Goal: Task Accomplishment & Management: Complete application form

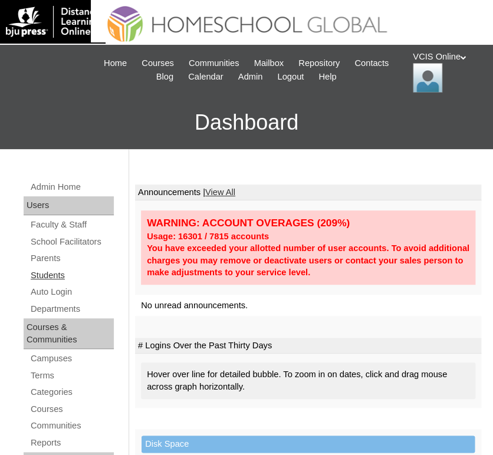
click at [47, 270] on link "Students" at bounding box center [71, 275] width 84 height 15
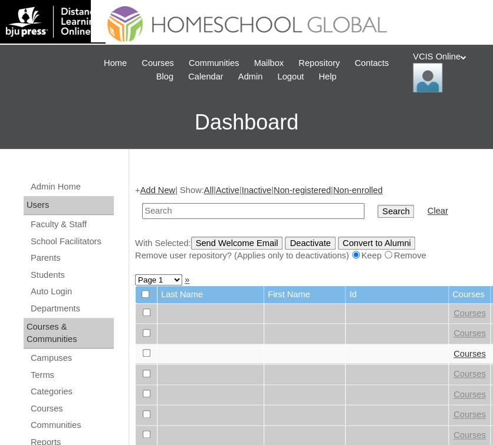
click at [242, 212] on input "text" at bounding box center [253, 211] width 222 height 16
type input "VCIS019-5B-SA2025"
click at [377, 213] on input "Search" at bounding box center [395, 211] width 37 height 13
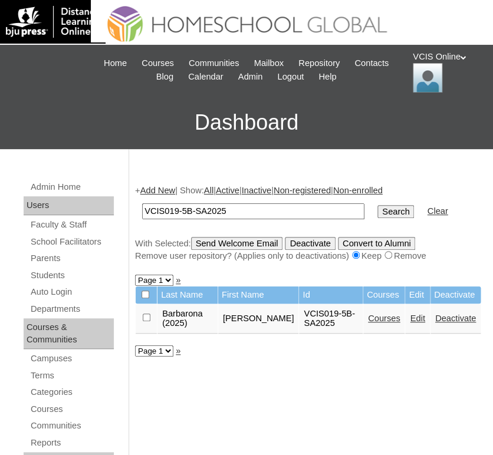
click at [384, 319] on link "Courses" at bounding box center [384, 317] width 32 height 9
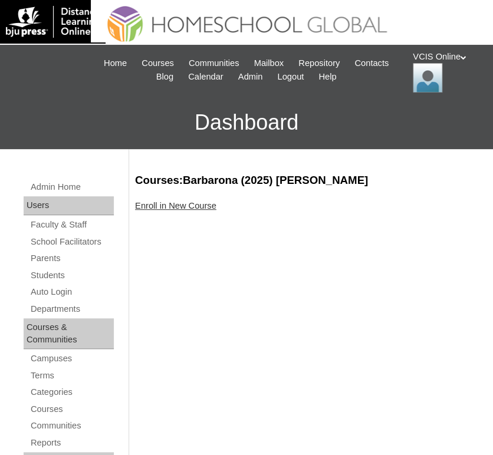
click at [174, 204] on link "Enroll in New Course" at bounding box center [175, 205] width 81 height 9
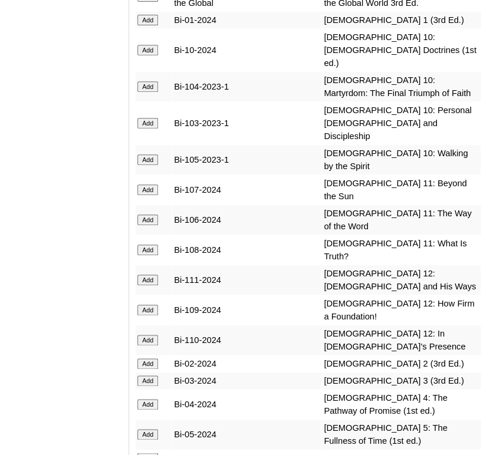
scroll to position [3434, 0]
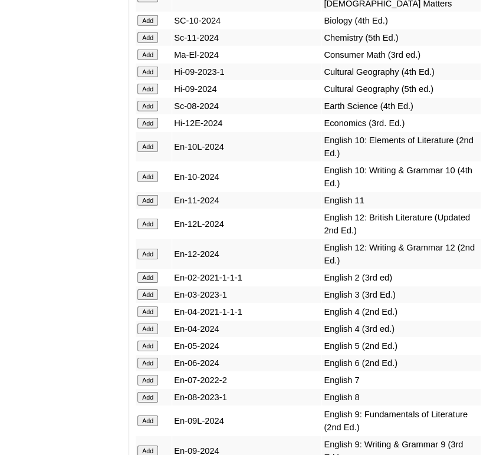
scroll to position [4035, 0]
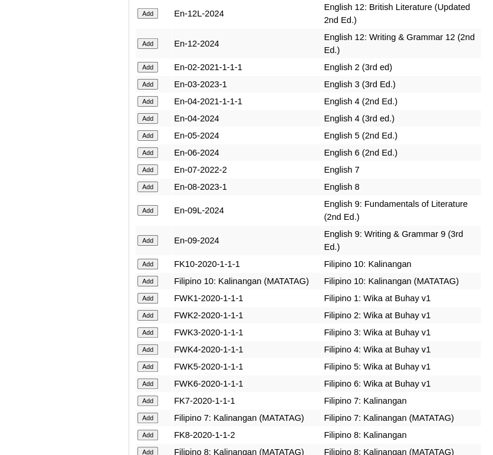
scroll to position [4247, 0]
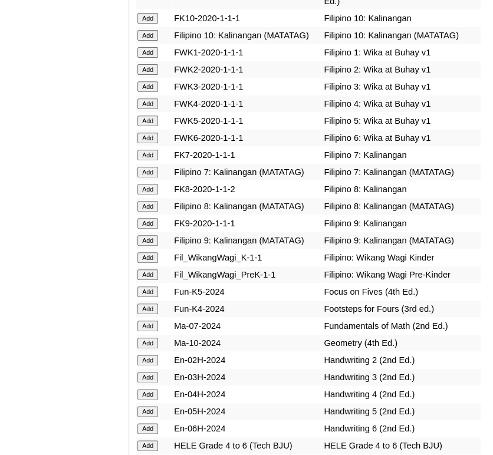
scroll to position [4497, 0]
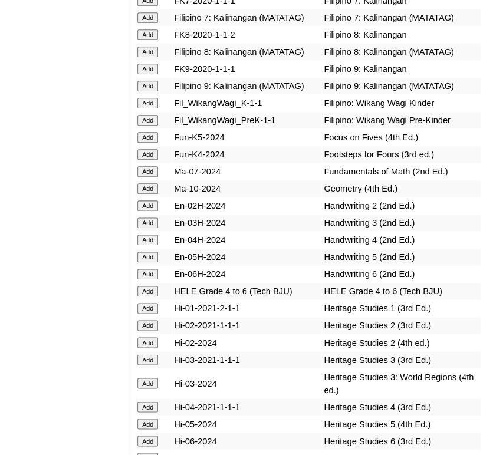
scroll to position [4664, 0]
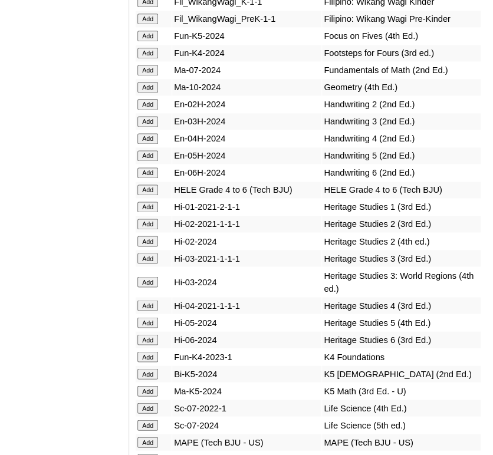
scroll to position [4748, 0]
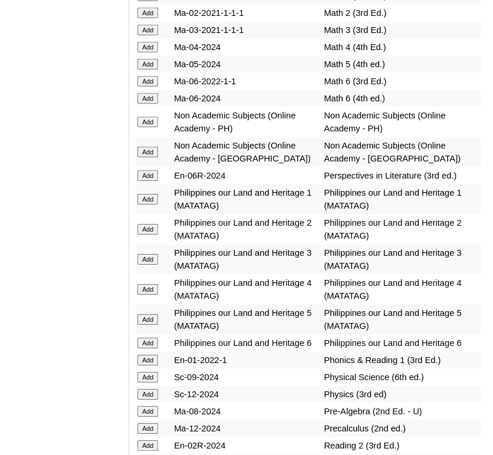
scroll to position [5228, 0]
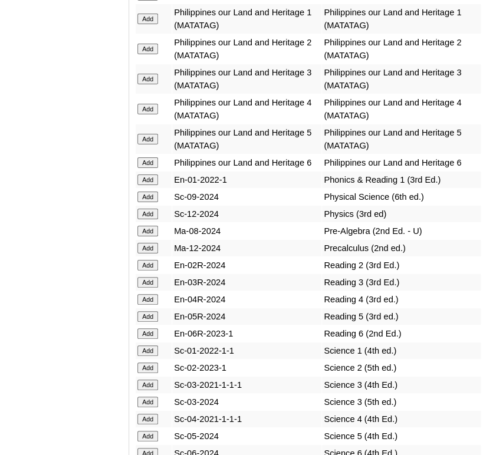
scroll to position [5410, 0]
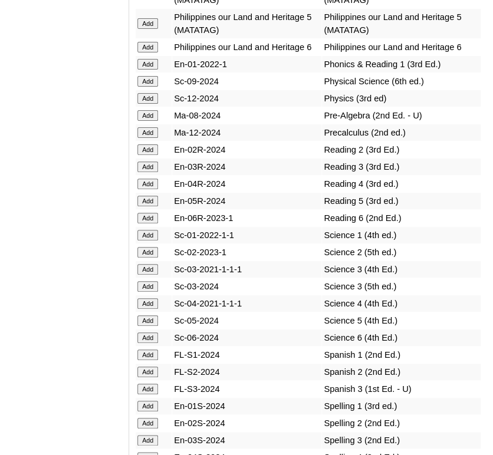
scroll to position [5524, 0]
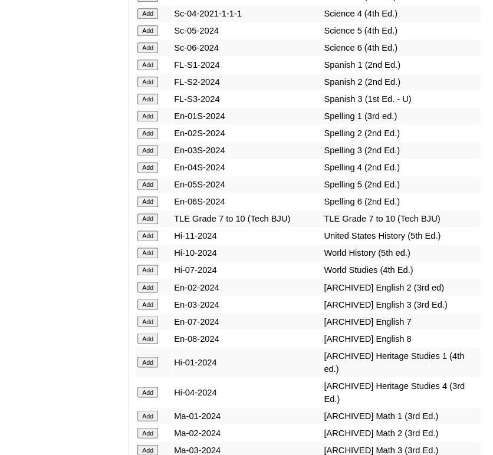
scroll to position [5830, 0]
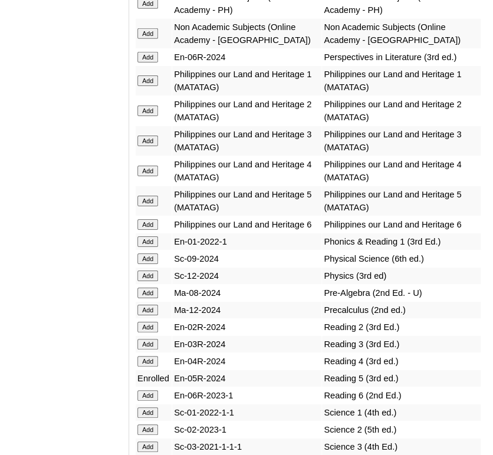
scroll to position [5379, 0]
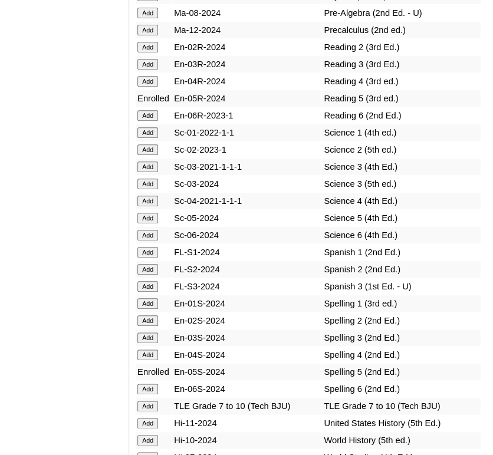
scroll to position [5632, 0]
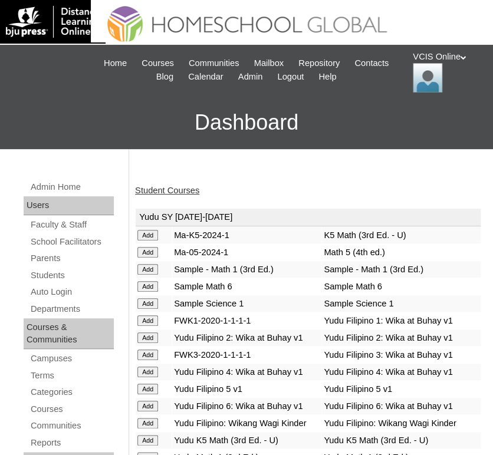
click at [177, 190] on link "Student Courses" at bounding box center [167, 190] width 64 height 9
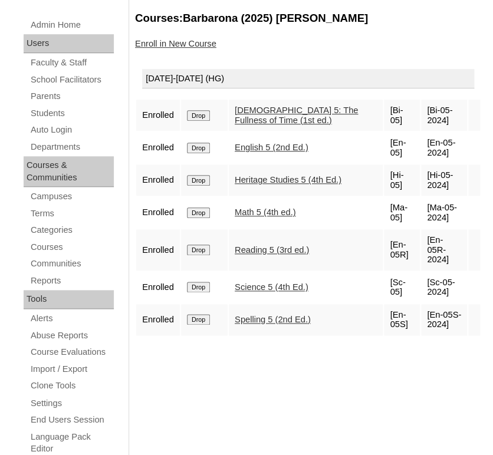
scroll to position [163, 0]
